Goal: Task Accomplishment & Management: Use online tool/utility

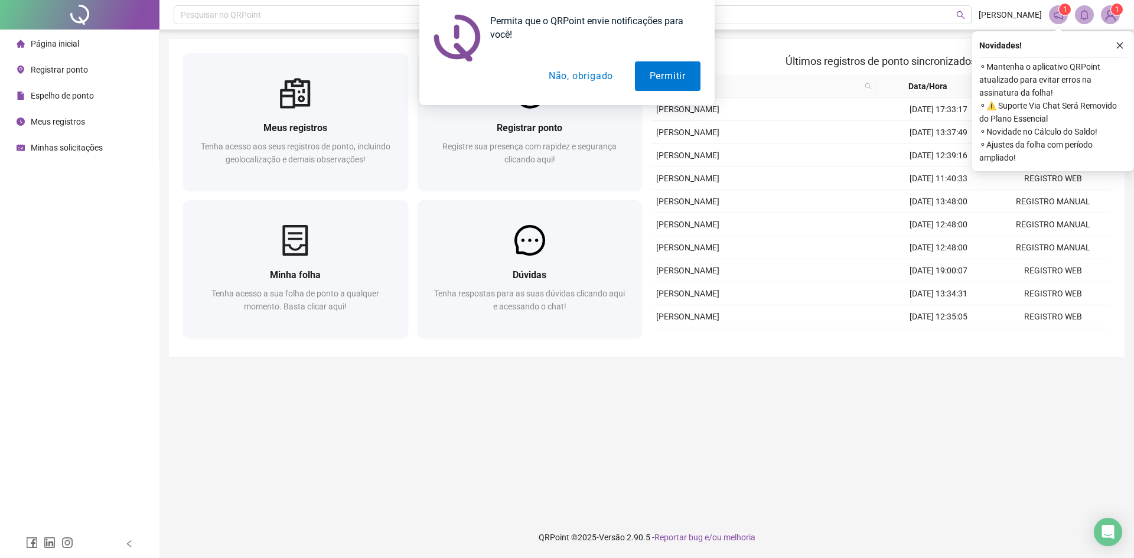
drag, startPoint x: 680, startPoint y: 76, endPoint x: 1004, endPoint y: 21, distance: 328.9
click at [680, 76] on button "Permitir" at bounding box center [668, 76] width 66 height 30
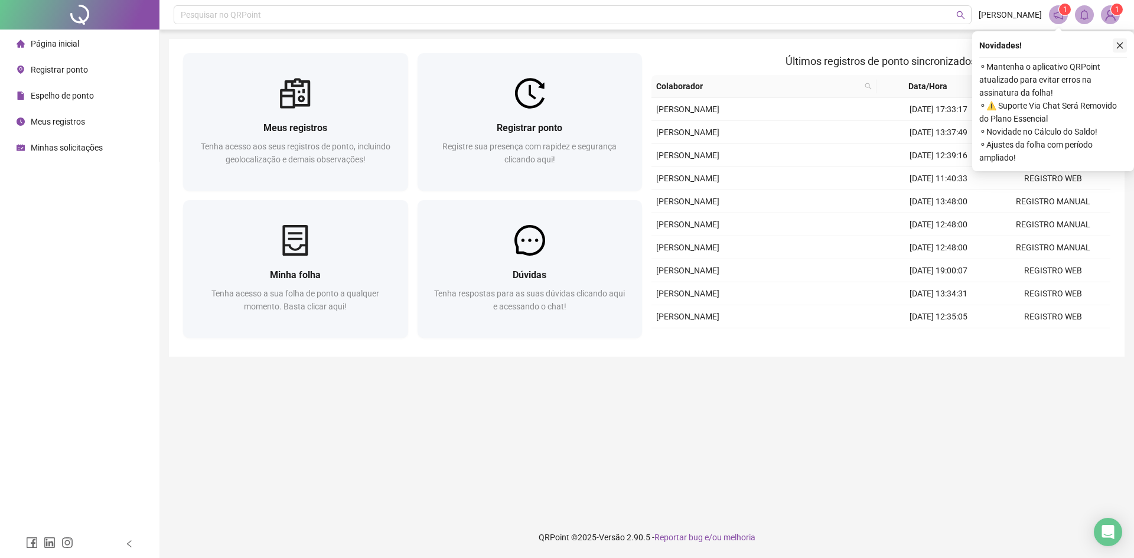
click at [1121, 46] on icon "close" at bounding box center [1120, 46] width 6 height 6
click at [1119, 42] on icon "close" at bounding box center [1120, 45] width 8 height 8
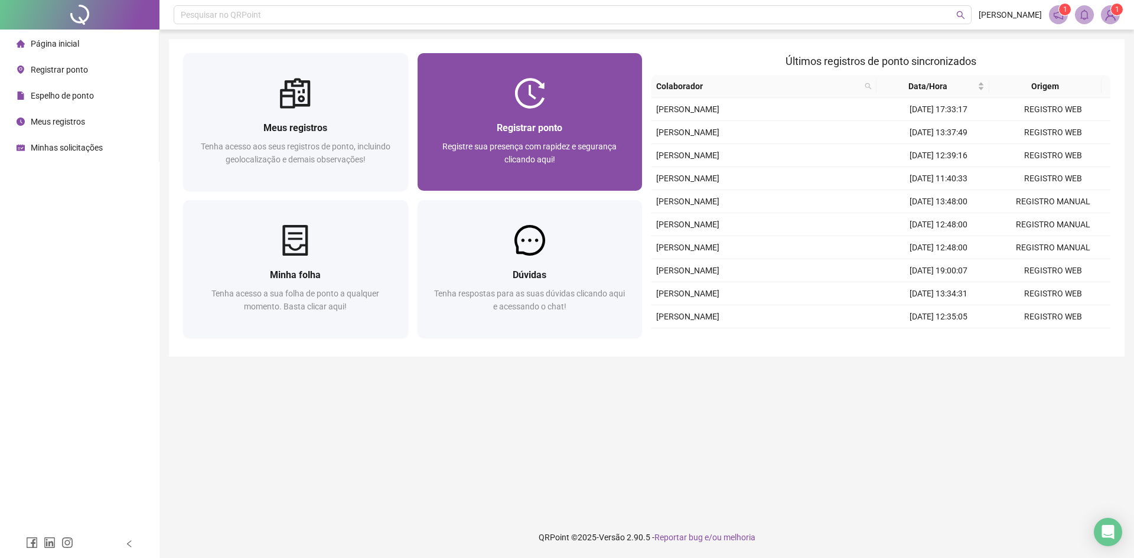
click at [562, 136] on div "Registrar ponto Registre sua presença com rapidez e segurança clicando aqui!" at bounding box center [530, 150] width 197 height 58
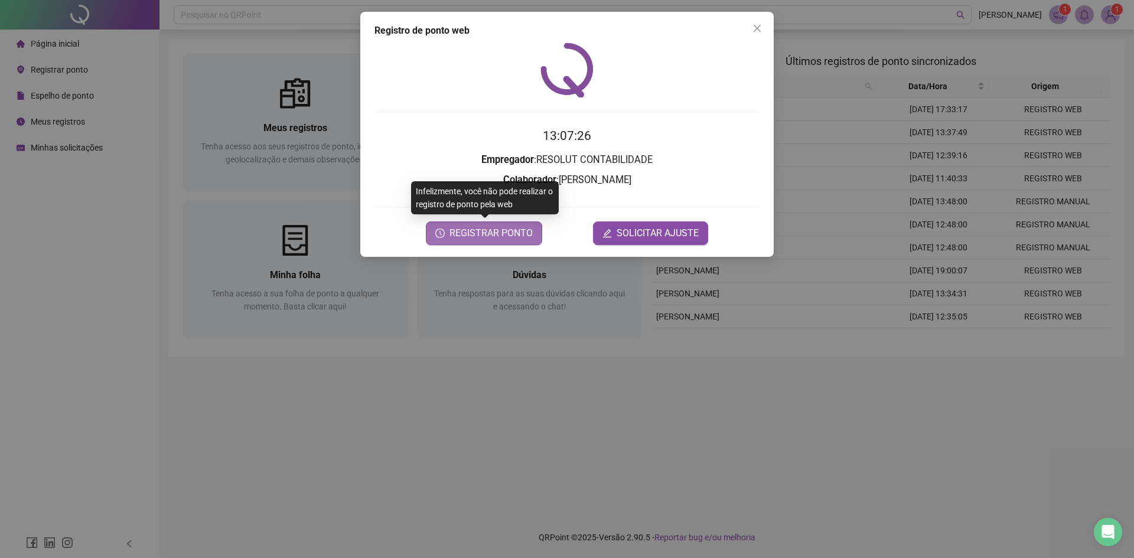
click at [508, 233] on span "REGISTRAR PONTO" at bounding box center [491, 233] width 83 height 14
